Goal: Information Seeking & Learning: Understand process/instructions

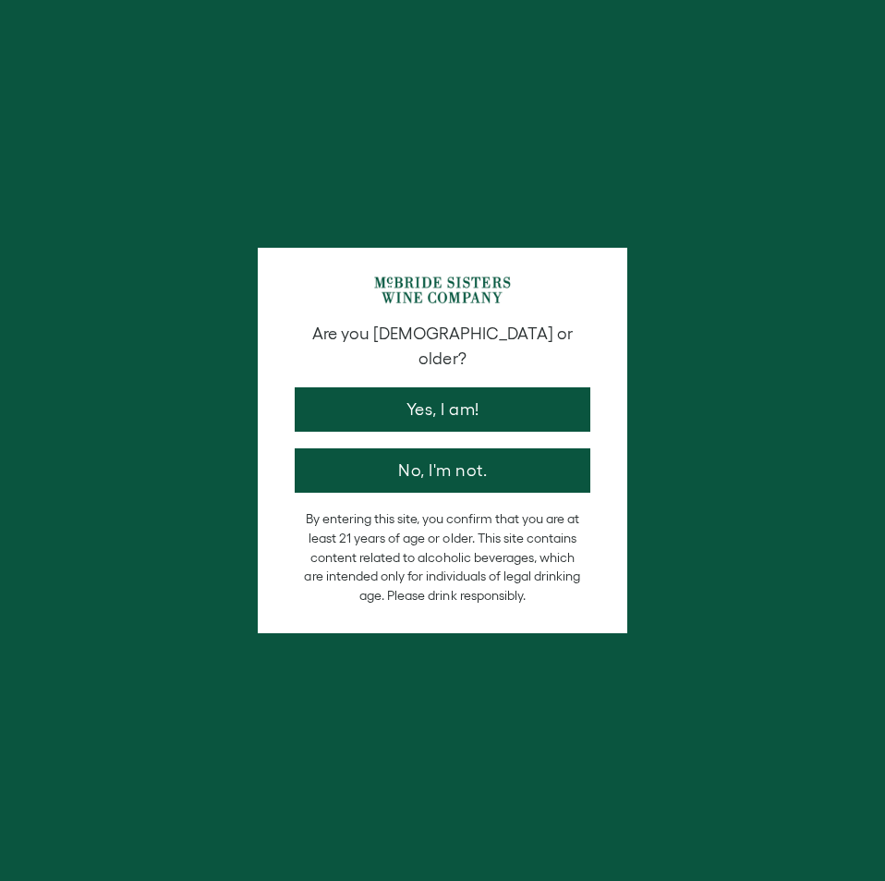
click at [494, 387] on button "Yes, I am!" at bounding box center [443, 409] width 296 height 44
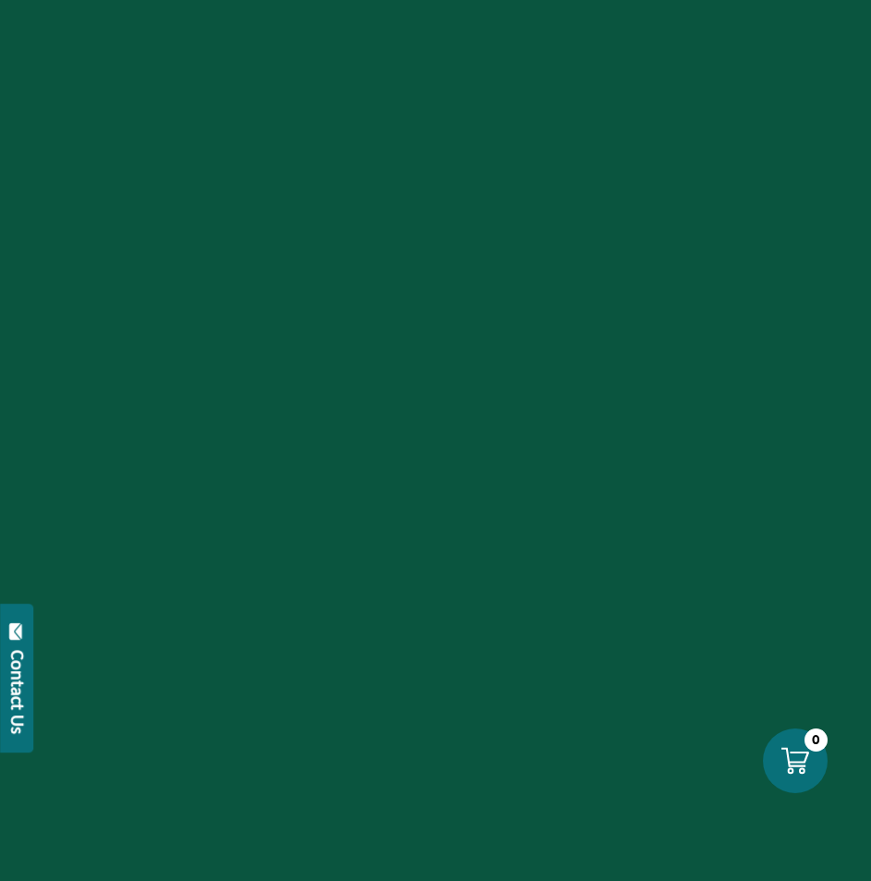
click at [723, 192] on div at bounding box center [435, 440] width 871 height 881
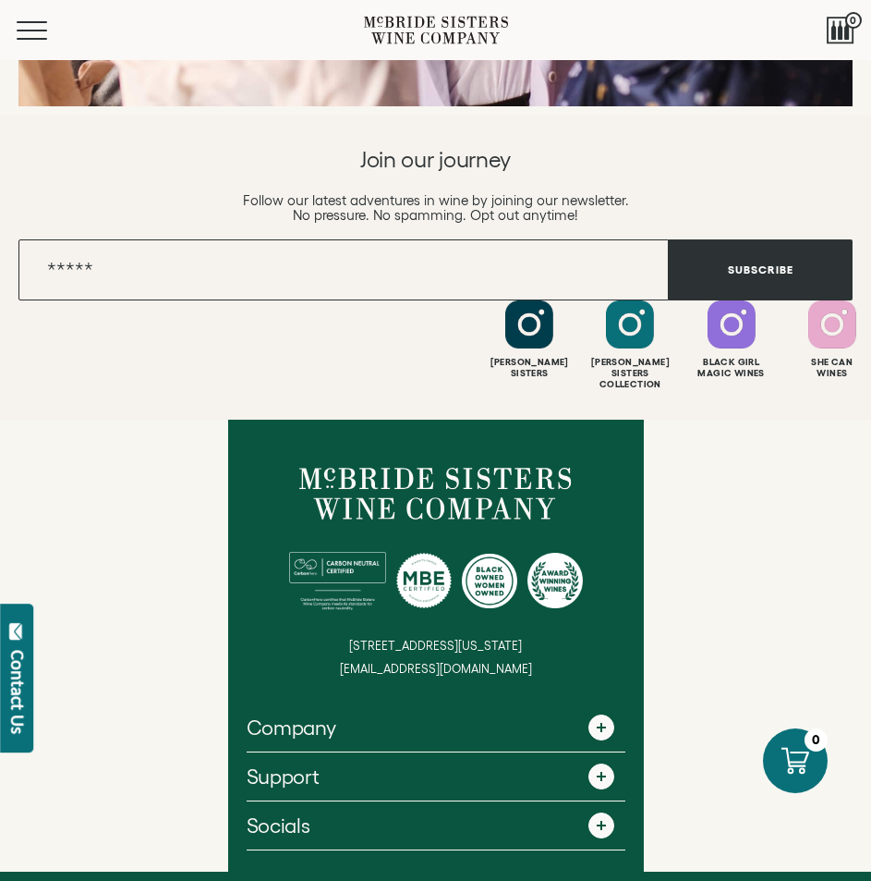
scroll to position [6553, 0]
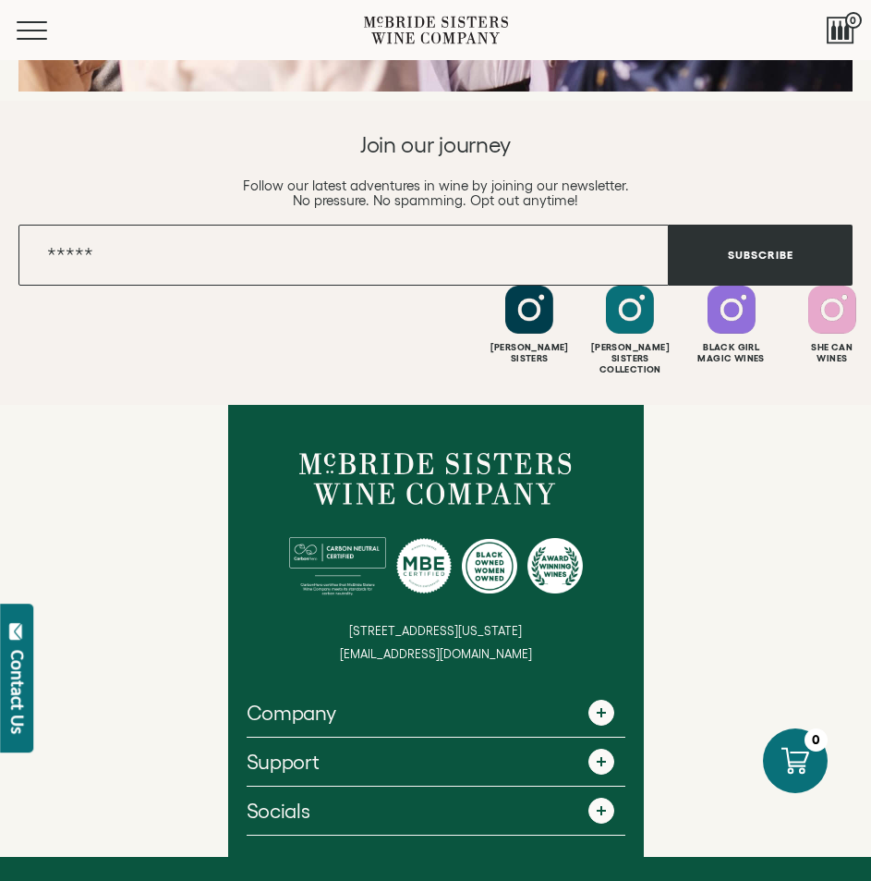
click at [437, 786] on link "Socials" at bounding box center [436, 810] width 379 height 48
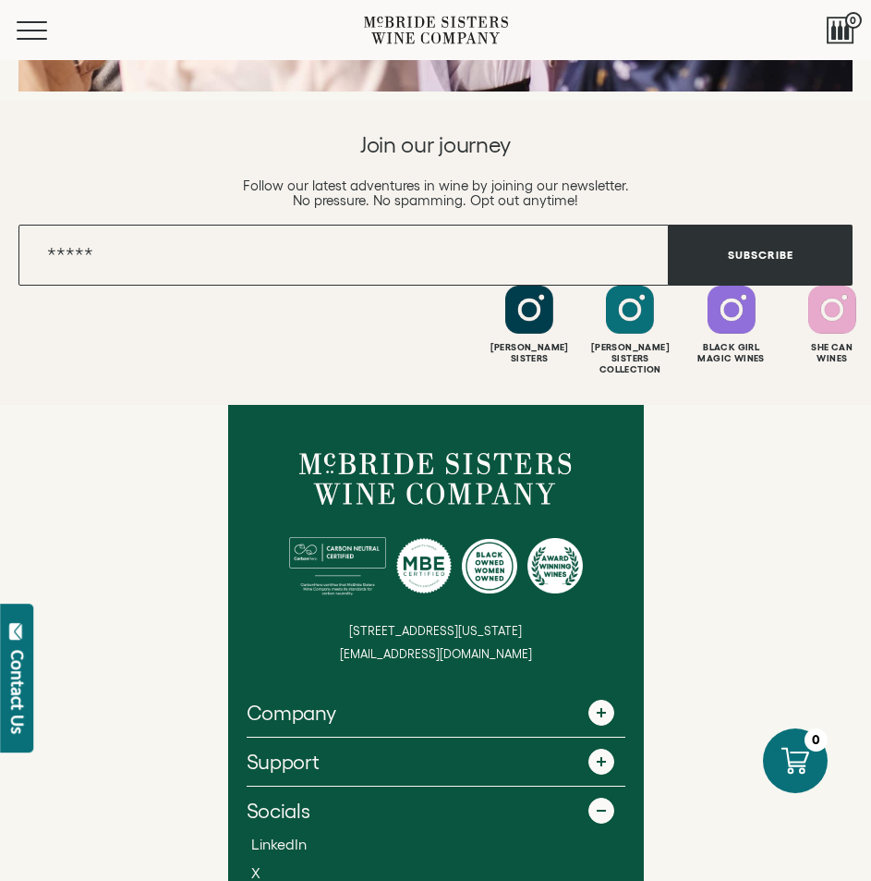
click at [494, 737] on link "Support" at bounding box center [436, 761] width 379 height 48
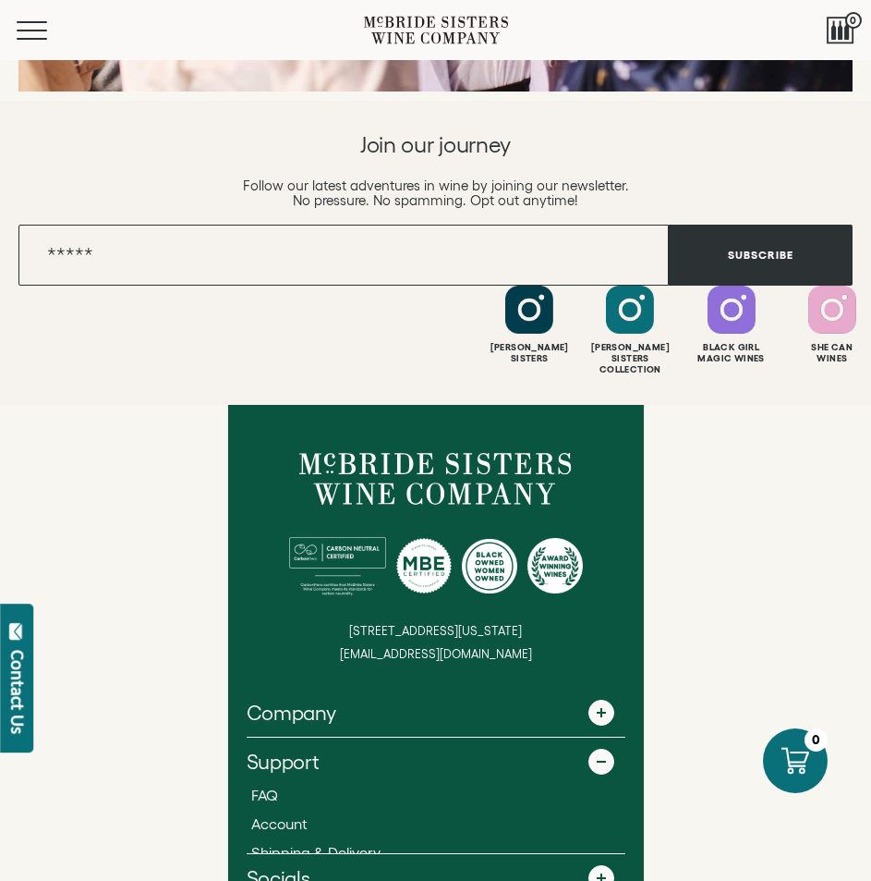
click at [535, 688] on link "Company" at bounding box center [436, 712] width 379 height 48
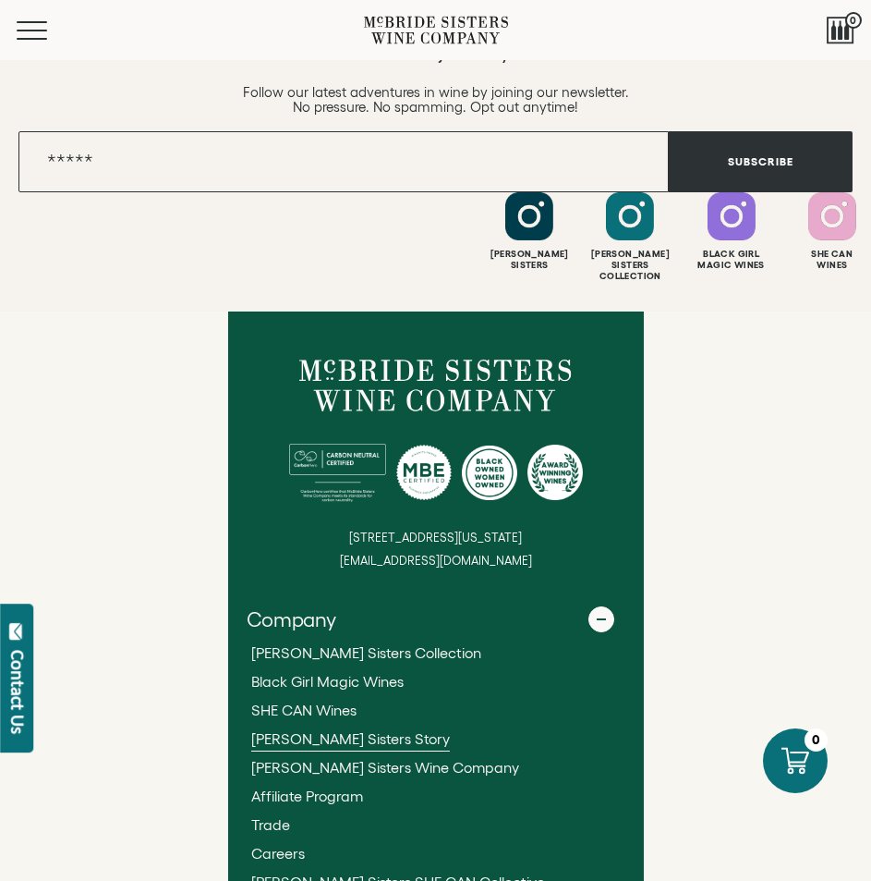
scroll to position [6816, 0]
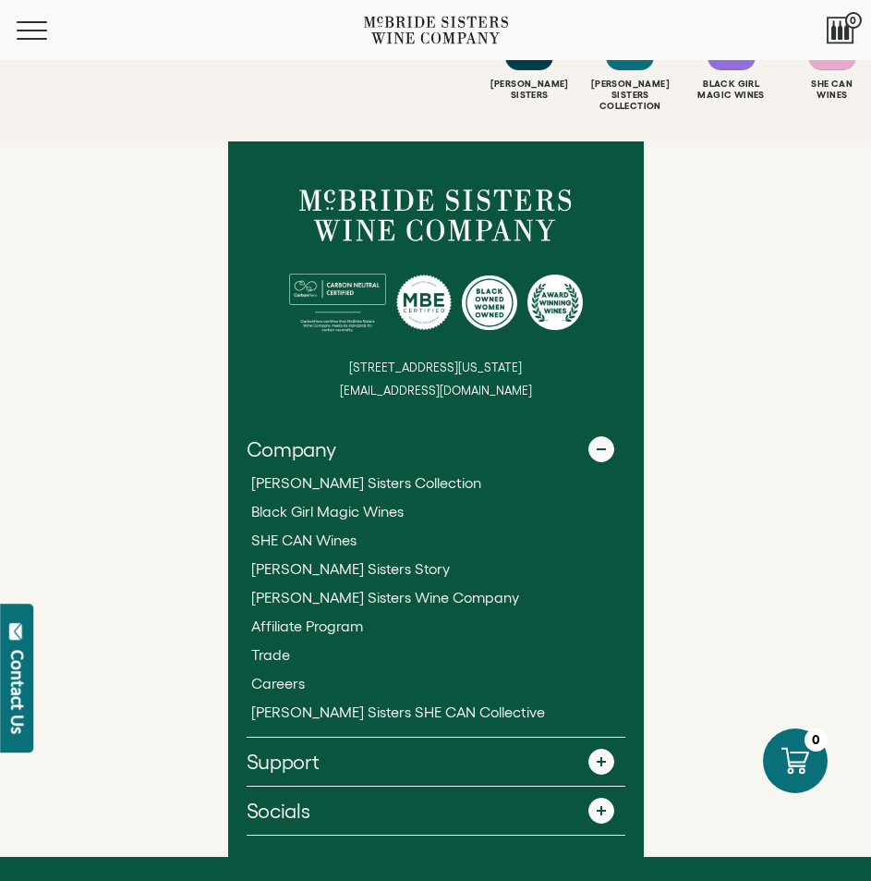
drag, startPoint x: 439, startPoint y: 647, endPoint x: 443, endPoint y: 636, distance: 11.7
click at [439, 737] on link "Support" at bounding box center [436, 761] width 379 height 48
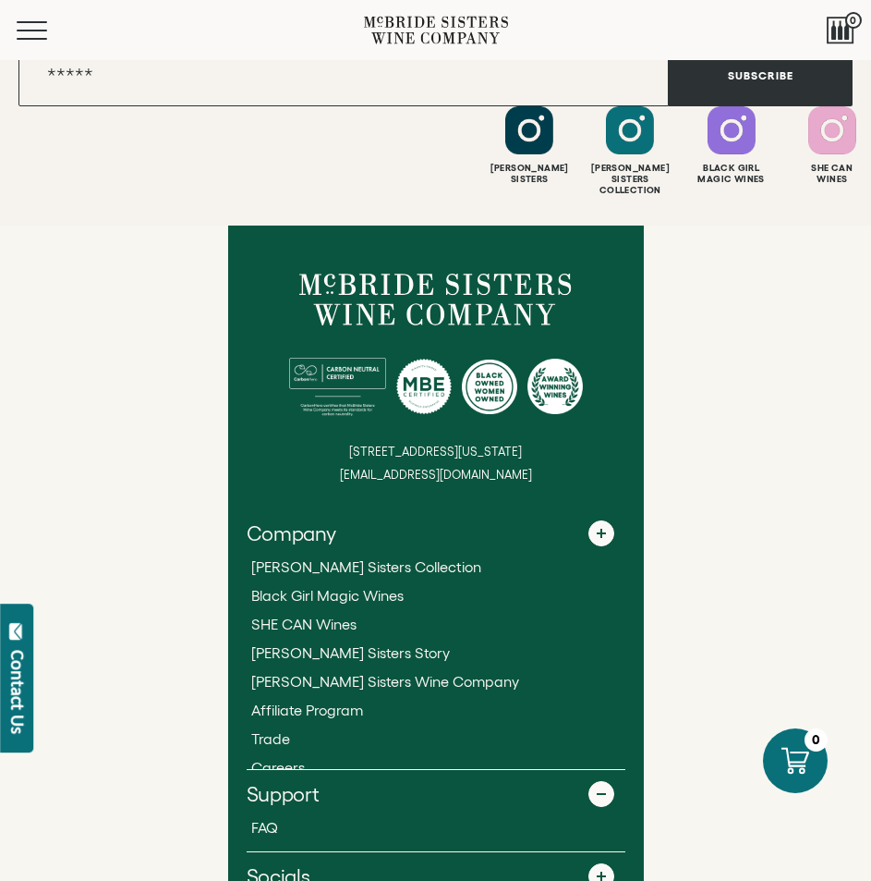
scroll to position [6730, 0]
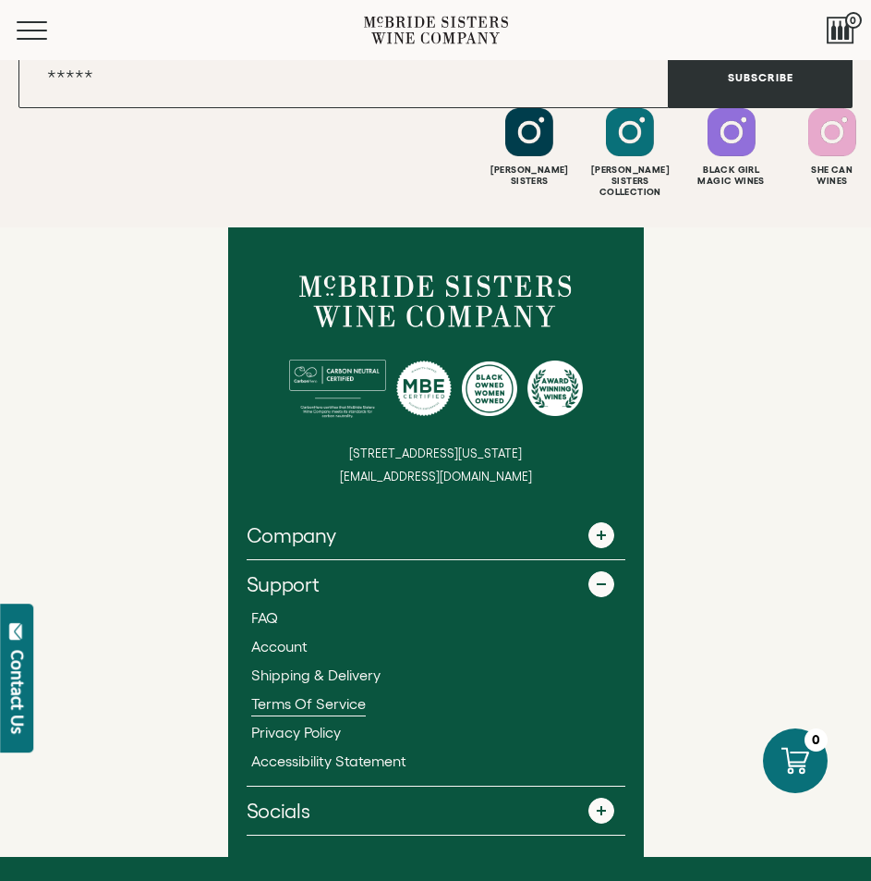
click at [346, 695] on span "Terms of Service" at bounding box center [308, 703] width 115 height 17
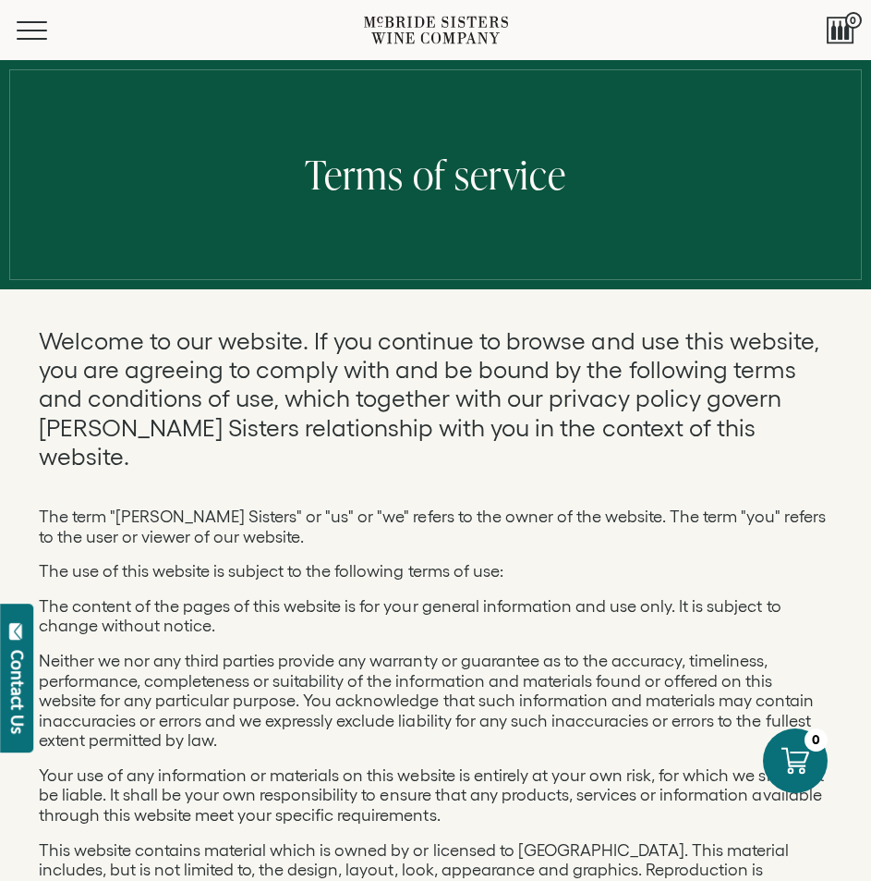
click at [565, 423] on p "Welcome to our website. If you continue to browse and use this website, you are…" at bounding box center [436, 398] width 795 height 144
